Goal: Task Accomplishment & Management: Use online tool/utility

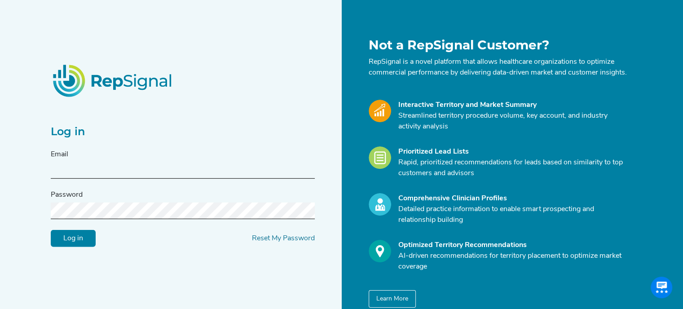
click at [150, 179] on input "text" at bounding box center [183, 170] width 264 height 17
type input "[PERSON_NAME][DOMAIN_NAME][EMAIL_ADDRESS][PERSON_NAME][DOMAIN_NAME]"
click at [215, 247] on div "Log in Reset My Password" at bounding box center [183, 238] width 264 height 17
click at [51, 230] on input "Log in" at bounding box center [73, 238] width 45 height 17
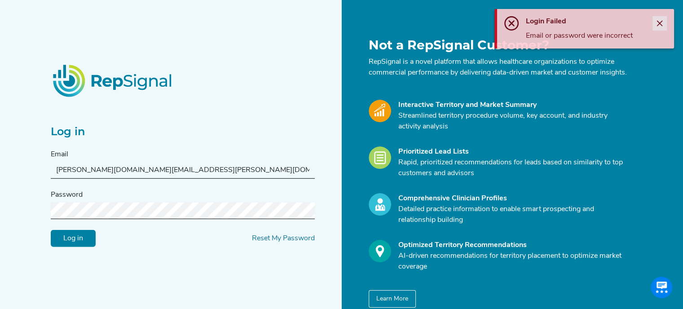
click at [659, 27] on button "Close" at bounding box center [659, 23] width 14 height 14
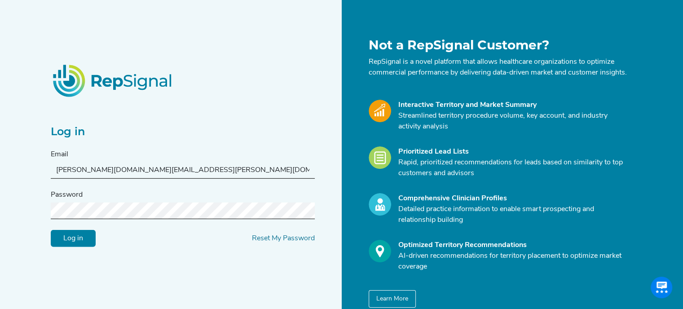
click at [187, 225] on form "Email [PERSON_NAME][DOMAIN_NAME][EMAIL_ADDRESS][PERSON_NAME][DOMAIN_NAME] Passw…" at bounding box center [183, 198] width 264 height 98
click at [51, 230] on input "Log in" at bounding box center [73, 238] width 45 height 17
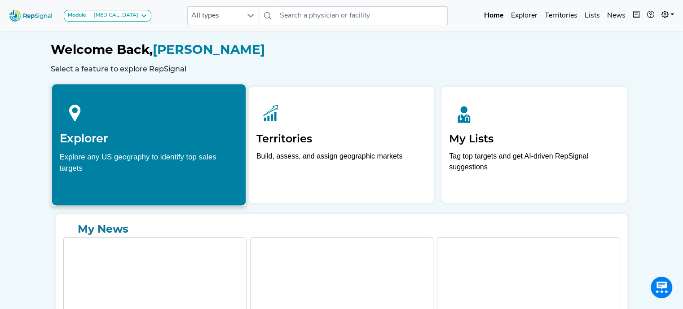
click at [135, 145] on div "Explorer Explore any US geography to identify top sales targets" at bounding box center [149, 135] width 194 height 102
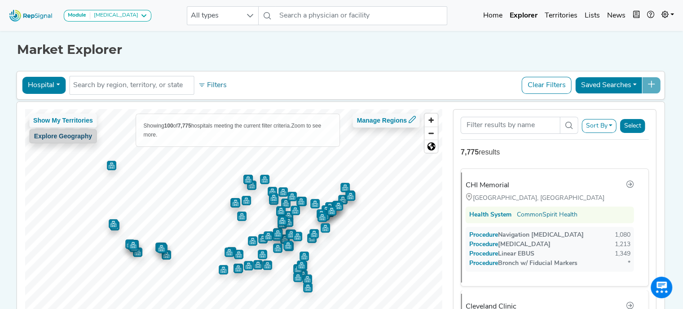
click at [69, 136] on button "Explore Geography" at bounding box center [63, 136] width 68 height 14
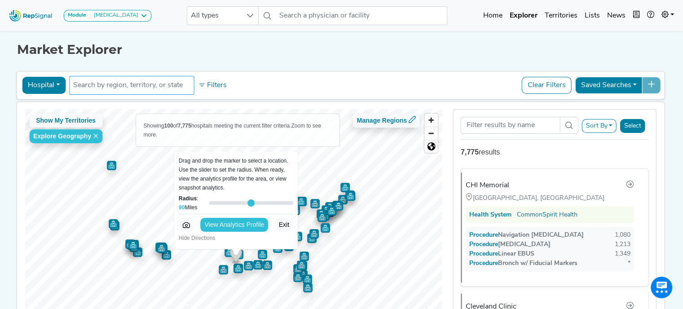
click at [132, 87] on input "text" at bounding box center [131, 85] width 117 height 11
type input "G"
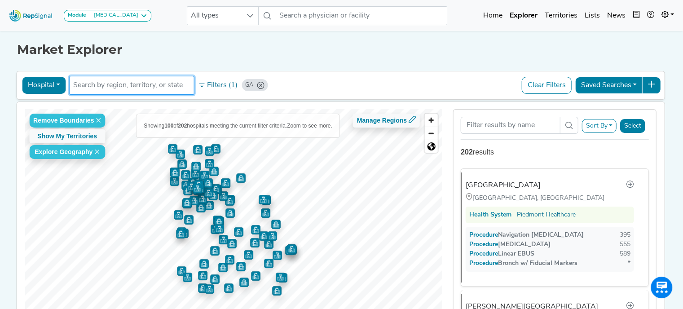
click at [605, 125] on button "Sort By" at bounding box center [598, 126] width 35 height 14
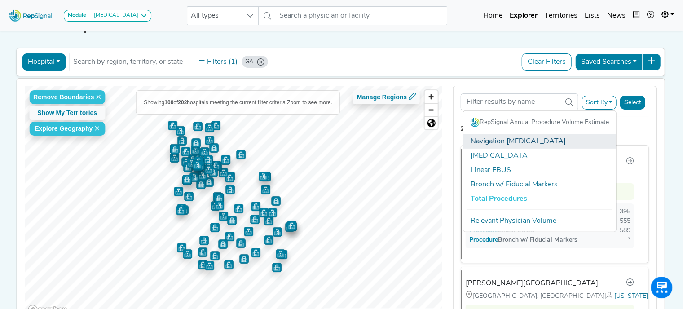
scroll to position [25, 0]
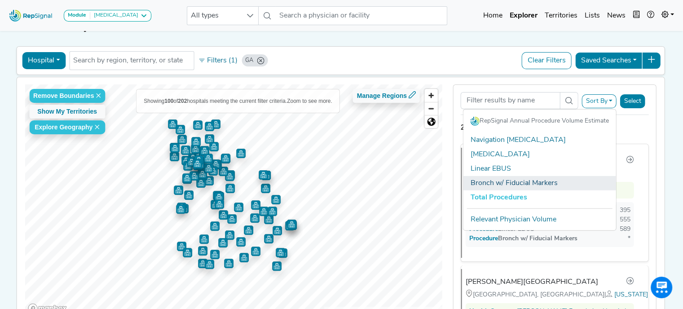
click at [514, 185] on link "Bronch w/ Fiducial Markers" at bounding box center [539, 183] width 153 height 14
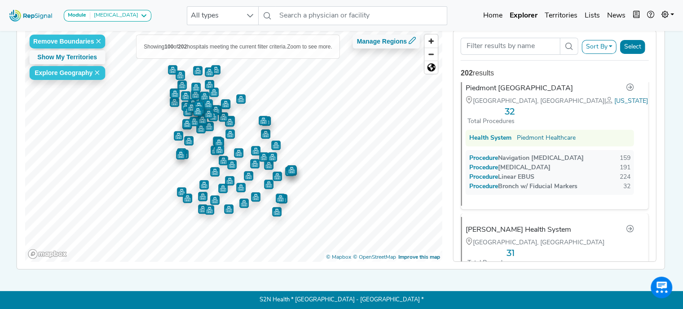
scroll to position [309, 0]
click at [555, 226] on div "[PERSON_NAME] Health System" at bounding box center [549, 232] width 168 height 12
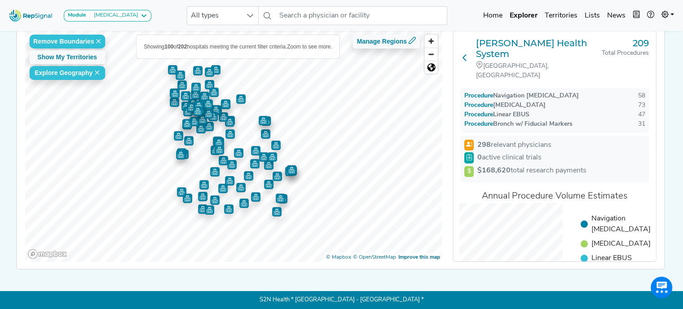
click at [462, 38] on button at bounding box center [465, 59] width 8 height 43
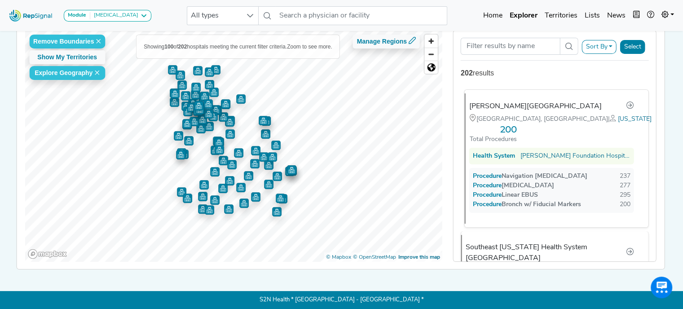
scroll to position [0, 0]
